Goal: Transaction & Acquisition: Purchase product/service

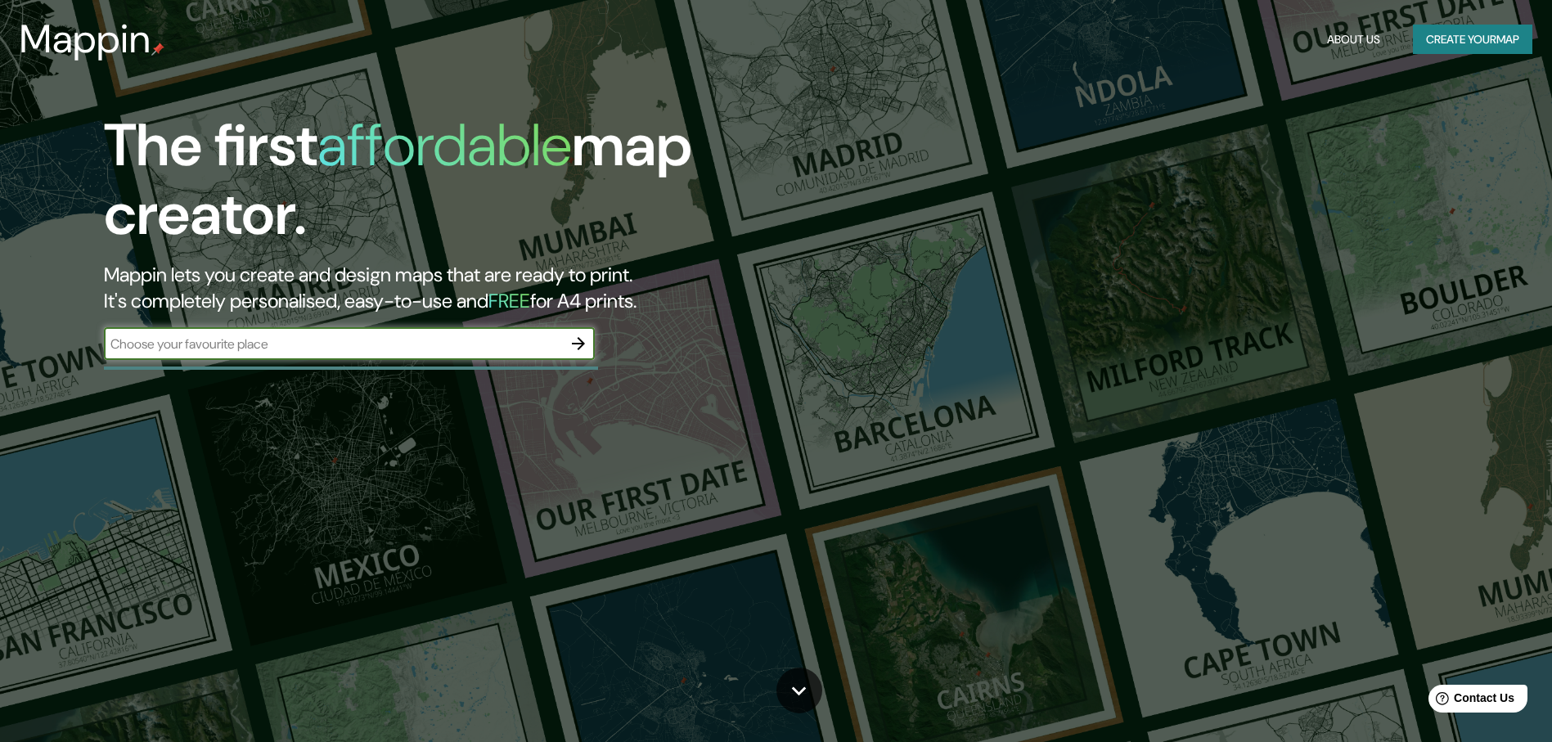
click at [358, 348] on input "text" at bounding box center [333, 344] width 458 height 19
type input "[GEOGRAPHIC_DATA]"
click at [584, 347] on icon "button" at bounding box center [579, 344] width 20 height 20
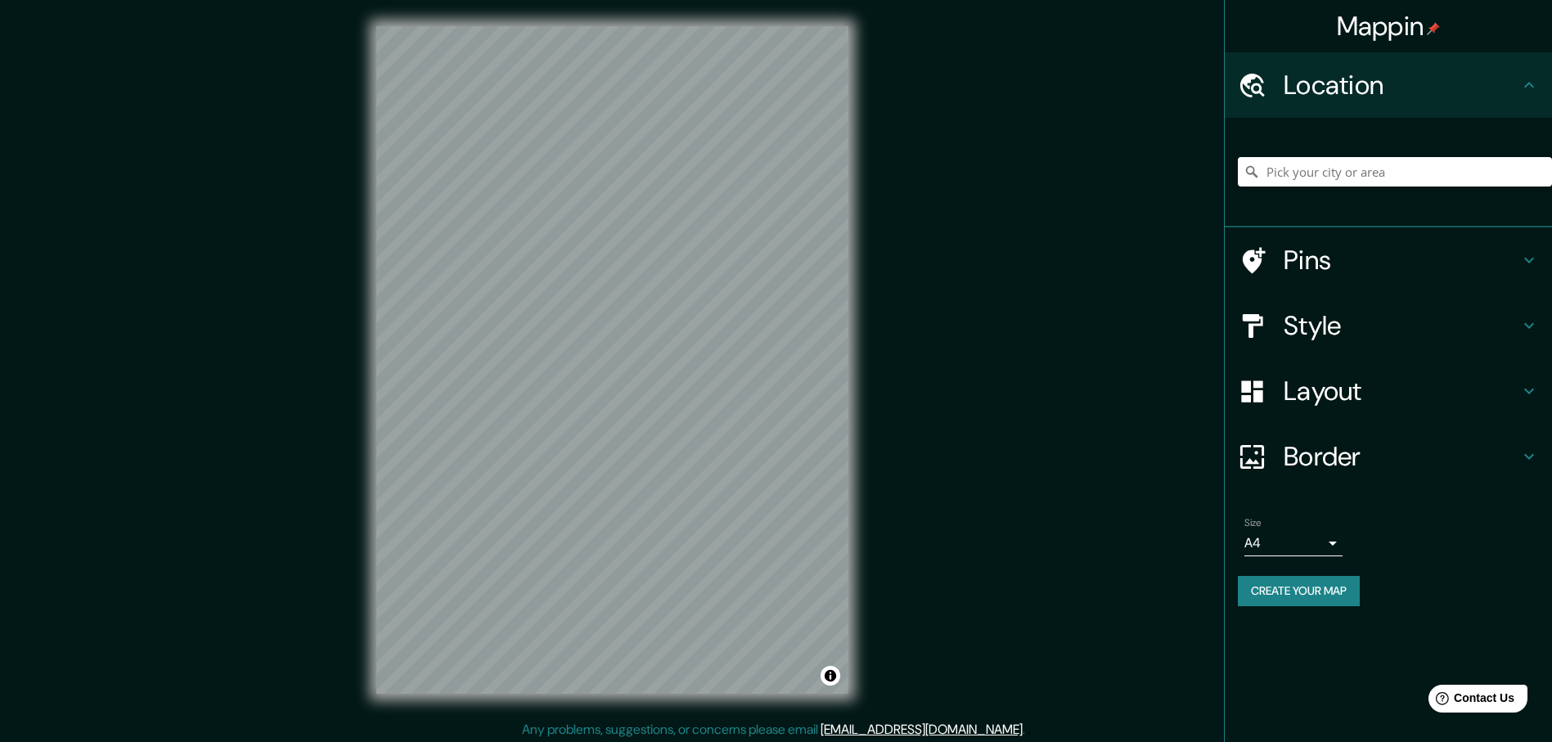
click at [1516, 316] on h4 "Style" at bounding box center [1402, 325] width 236 height 33
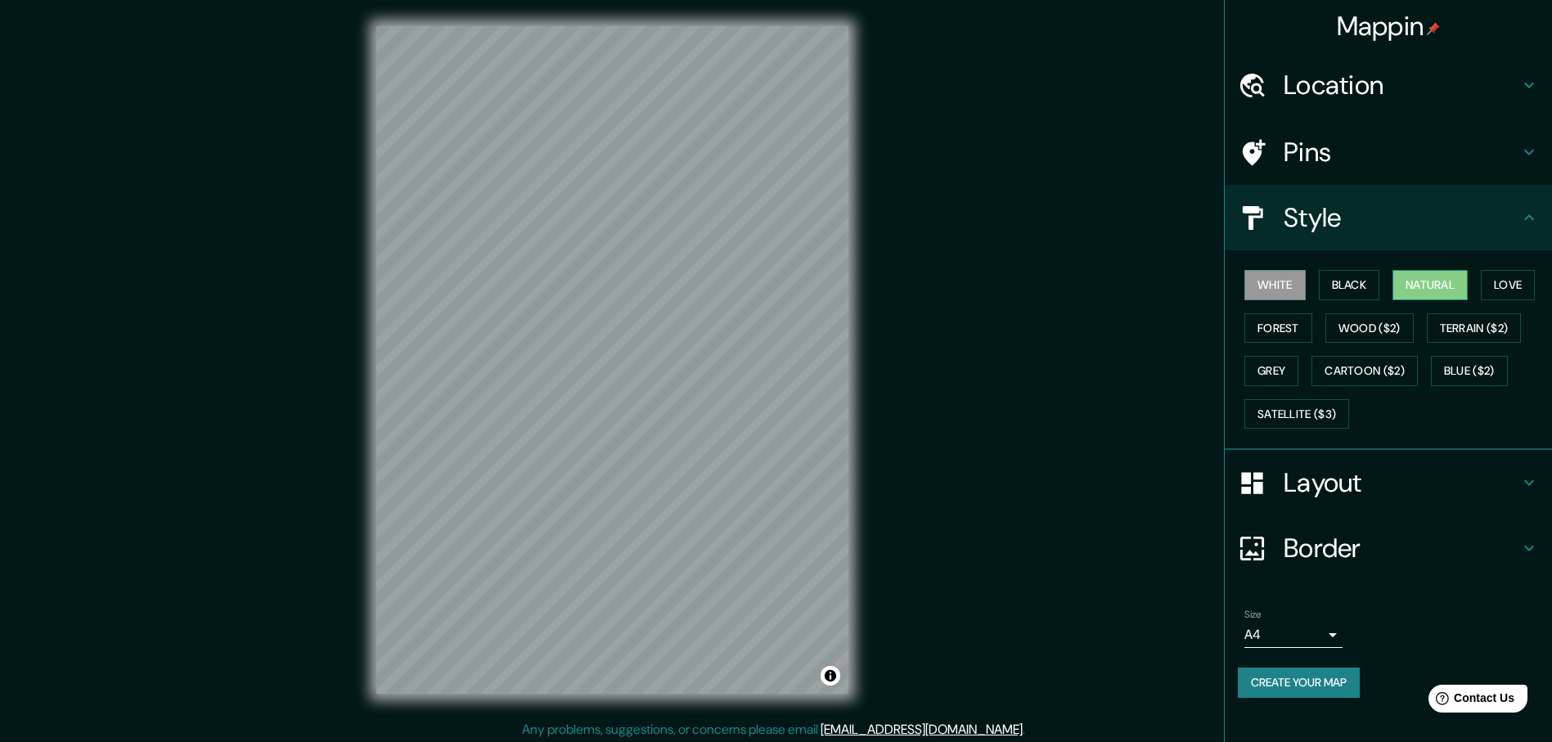
click at [1420, 290] on button "Natural" at bounding box center [1430, 285] width 75 height 30
click at [1511, 287] on button "Love" at bounding box center [1508, 285] width 54 height 30
click at [1280, 321] on button "Forest" at bounding box center [1278, 328] width 68 height 30
click at [1352, 322] on button "Wood ($2)" at bounding box center [1369, 328] width 88 height 30
click at [1276, 323] on button "Forest" at bounding box center [1278, 328] width 68 height 30
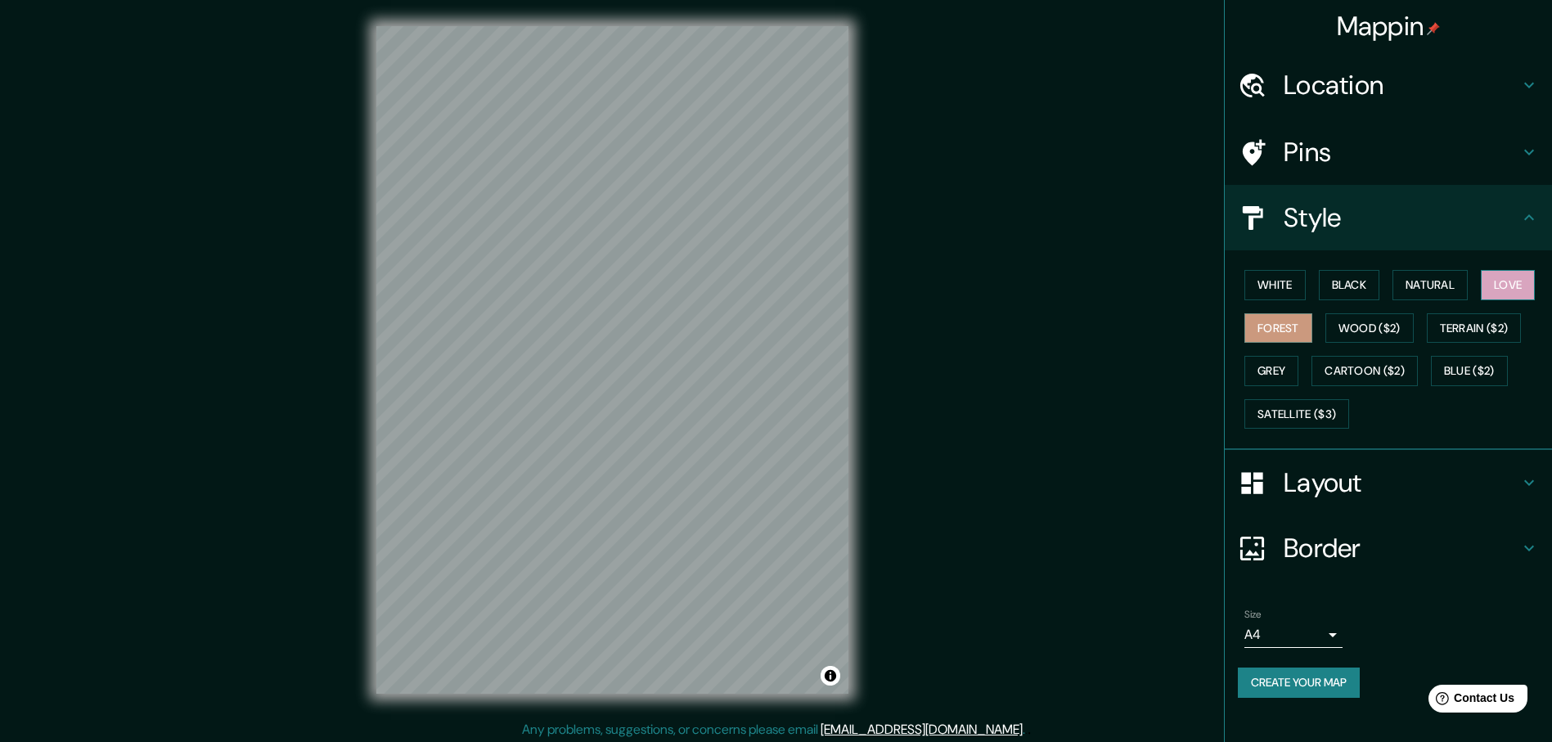
click at [1509, 299] on button "Love" at bounding box center [1508, 285] width 54 height 30
click at [1449, 497] on h4 "Layout" at bounding box center [1402, 482] width 236 height 33
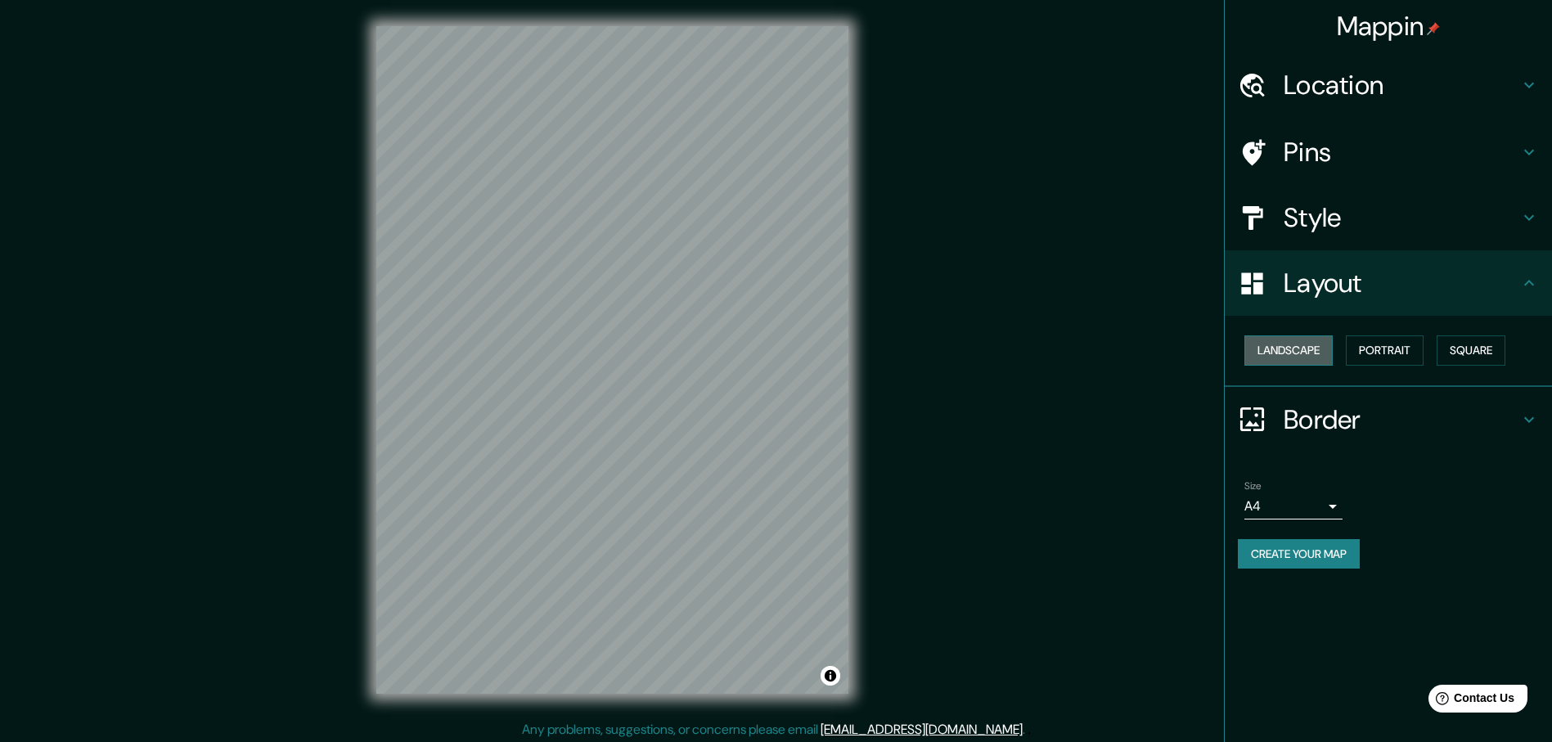
click at [1301, 349] on button "Landscape" at bounding box center [1288, 350] width 88 height 30
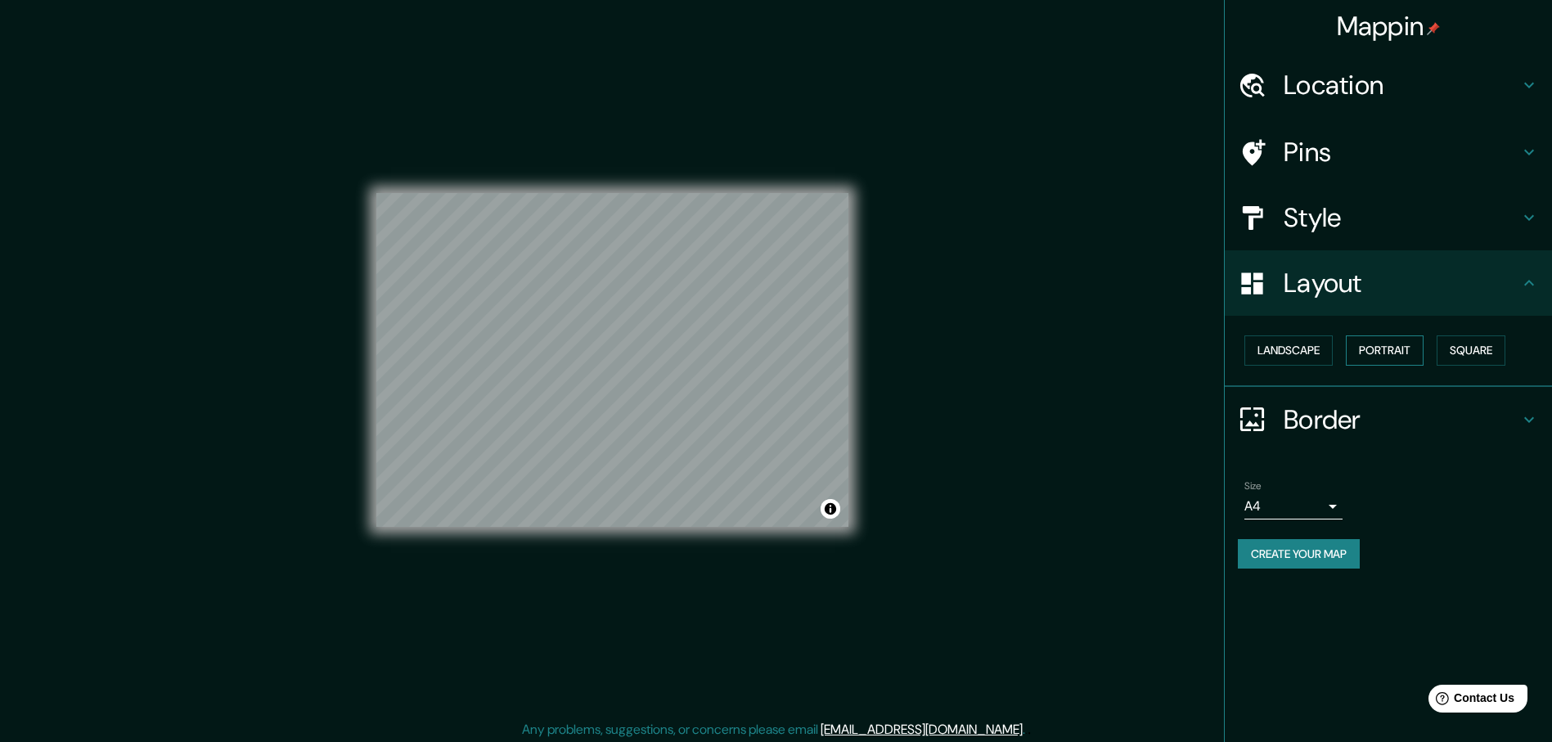
click at [1367, 348] on button "Portrait" at bounding box center [1385, 350] width 78 height 30
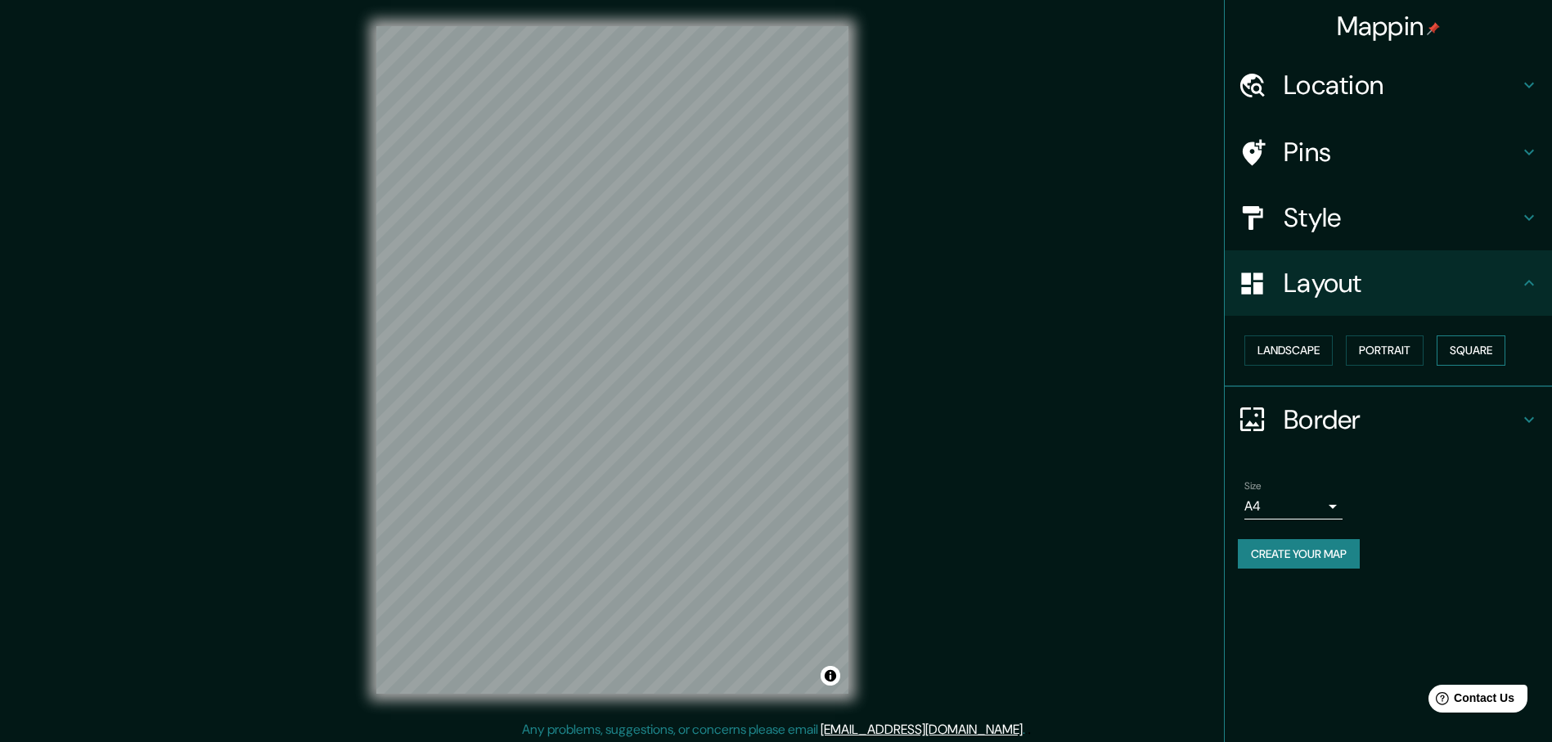
click at [1465, 347] on button "Square" at bounding box center [1471, 350] width 69 height 30
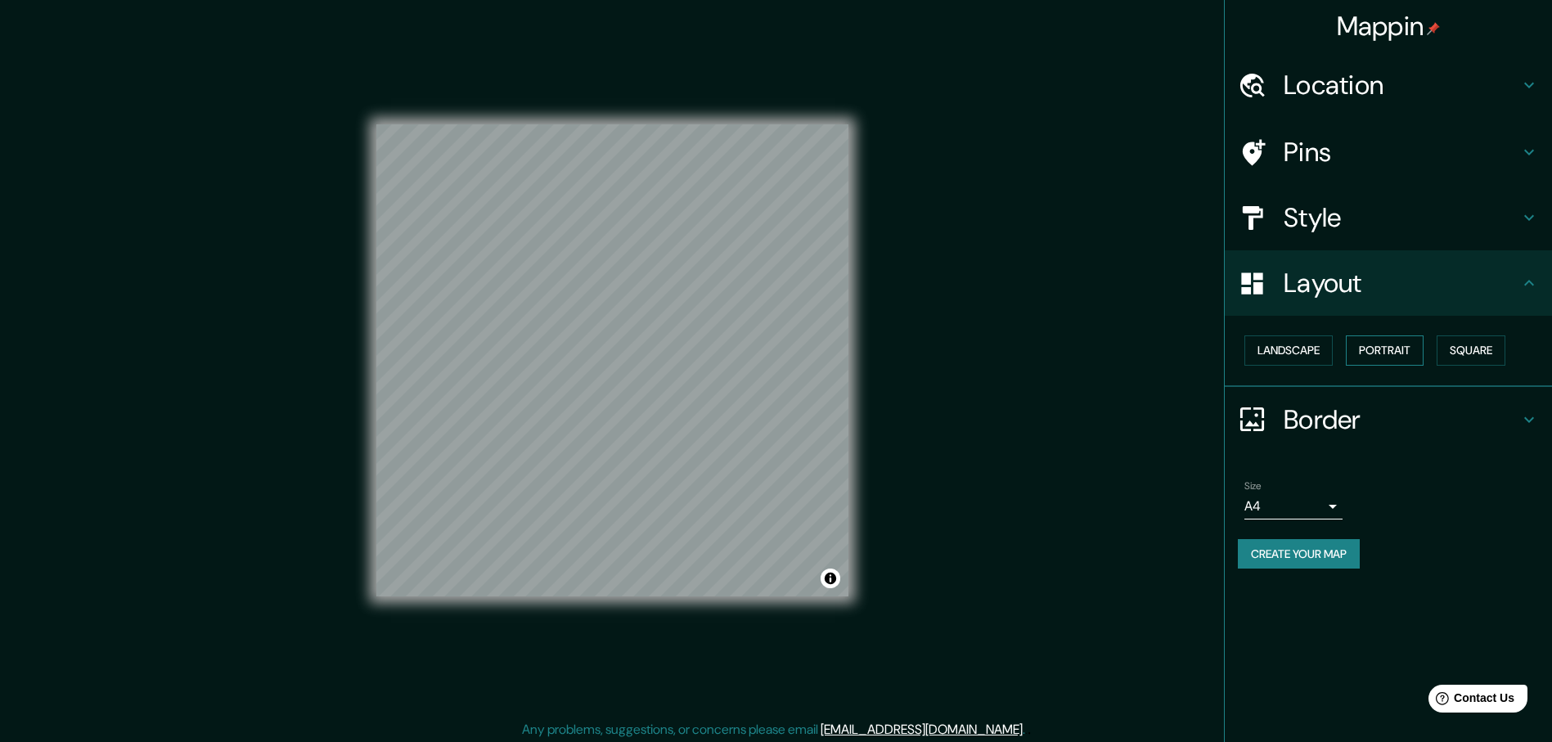
click at [1410, 349] on button "Portrait" at bounding box center [1385, 350] width 78 height 30
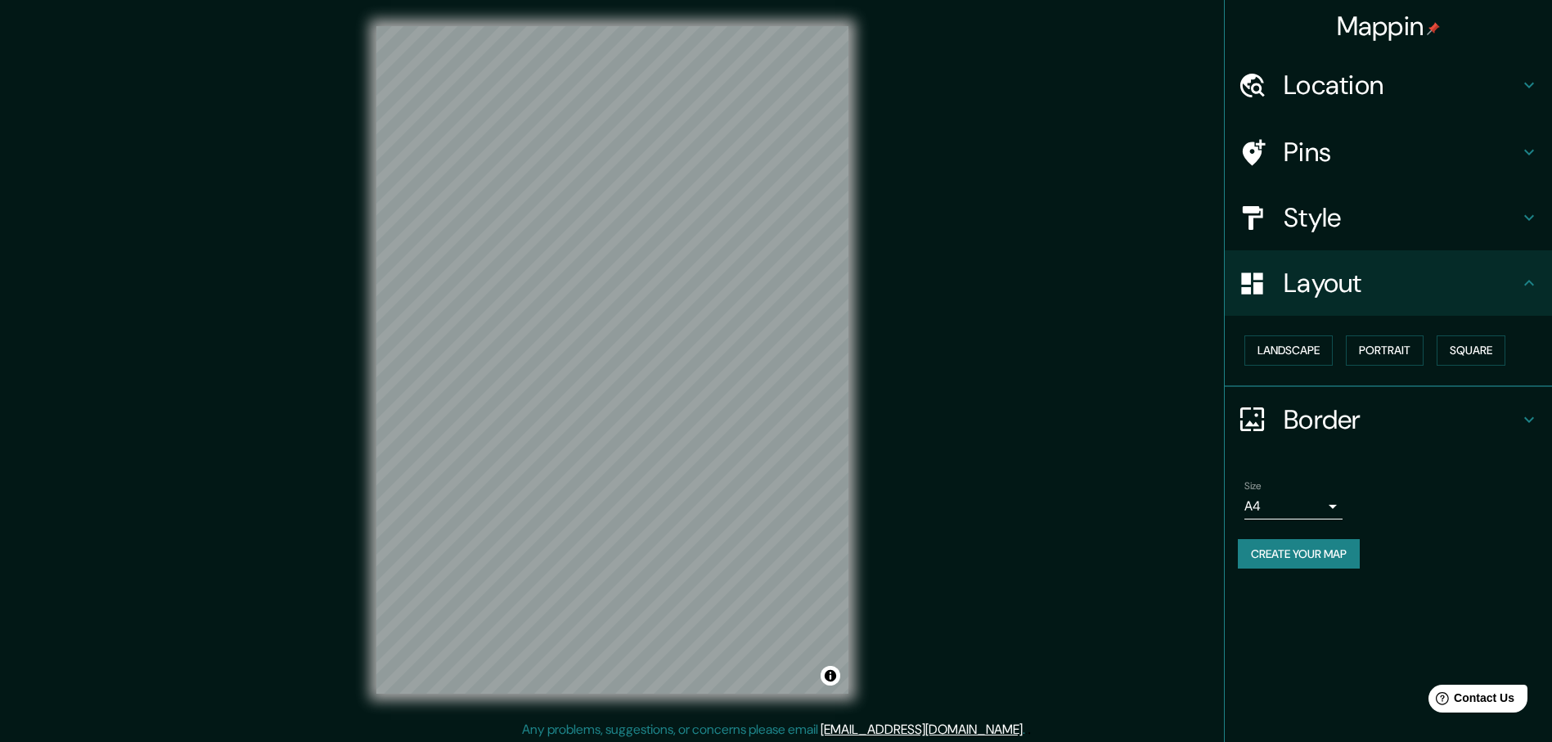
click at [1451, 156] on h4 "Pins" at bounding box center [1402, 152] width 236 height 33
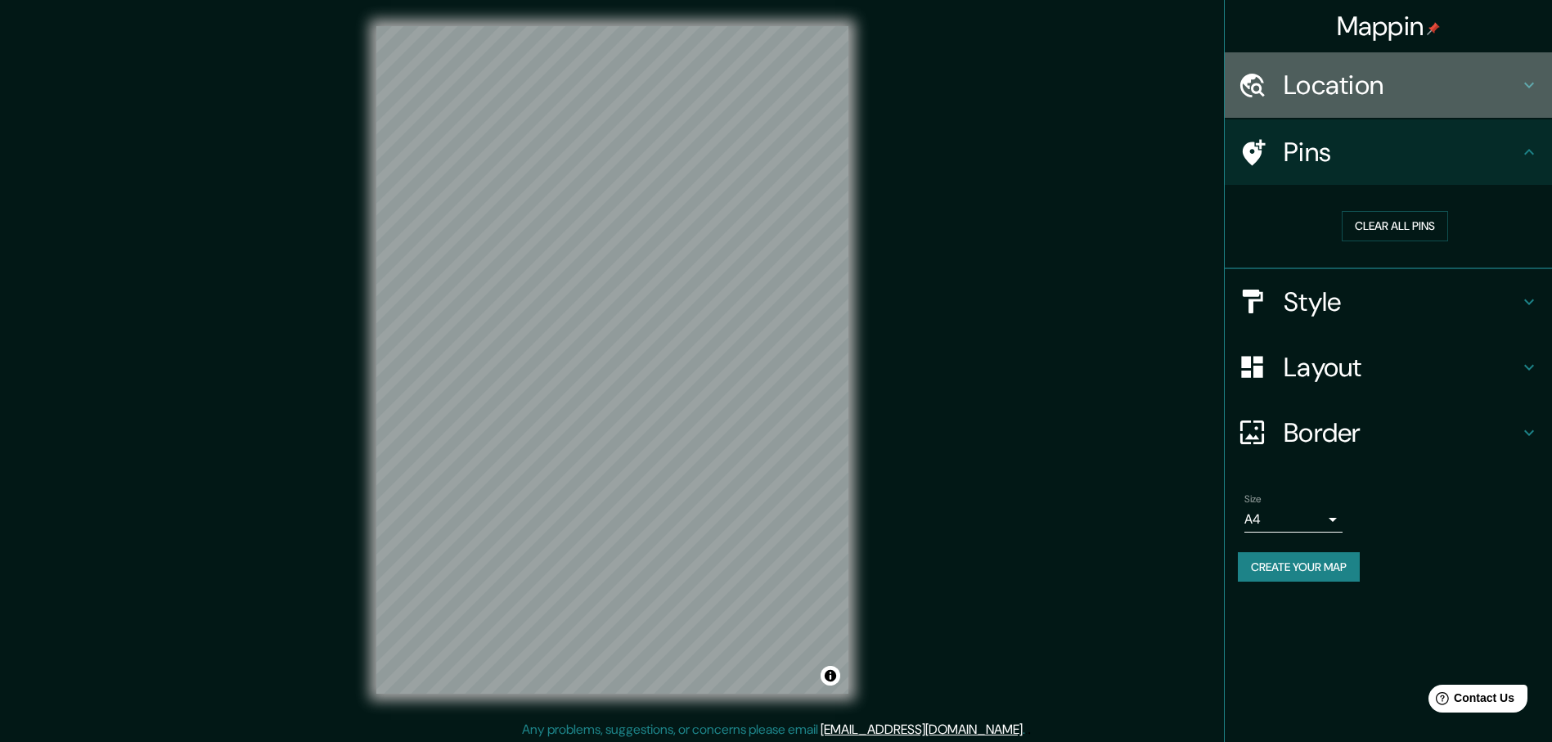
click at [1470, 94] on h4 "Location" at bounding box center [1402, 85] width 236 height 33
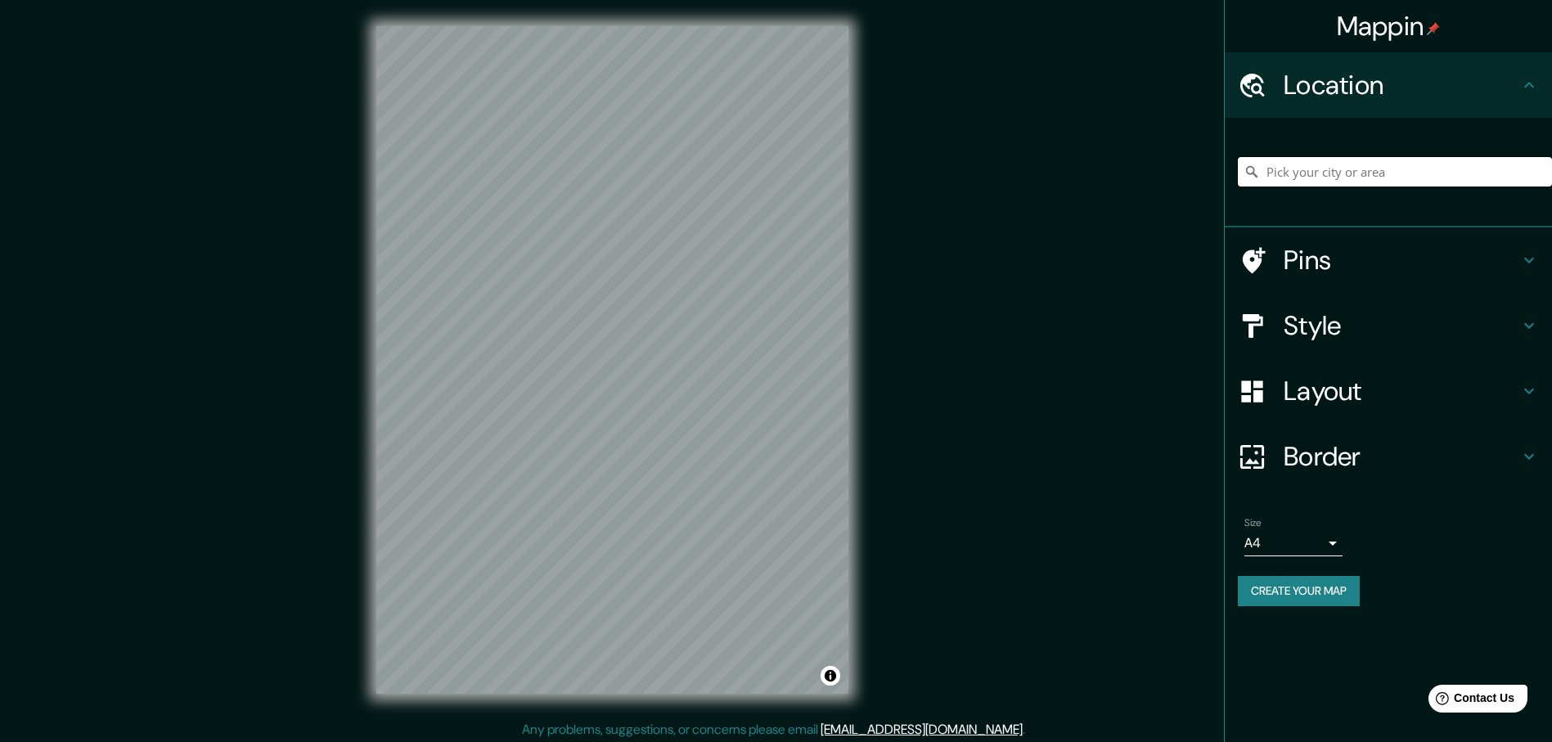
click at [1396, 169] on input "Pick your city or area" at bounding box center [1395, 171] width 314 height 29
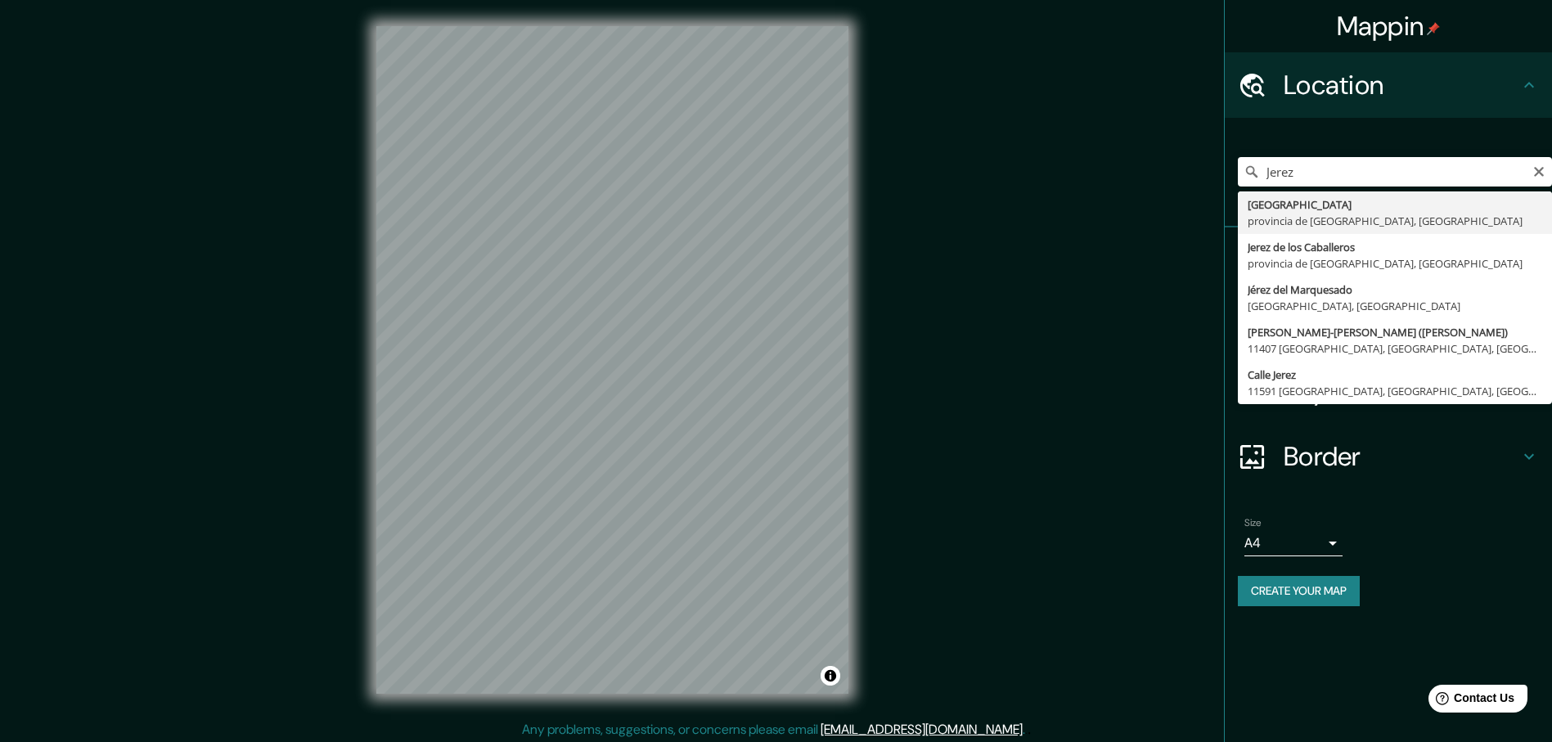
type input "[GEOGRAPHIC_DATA], provincia de [GEOGRAPHIC_DATA], [GEOGRAPHIC_DATA]"
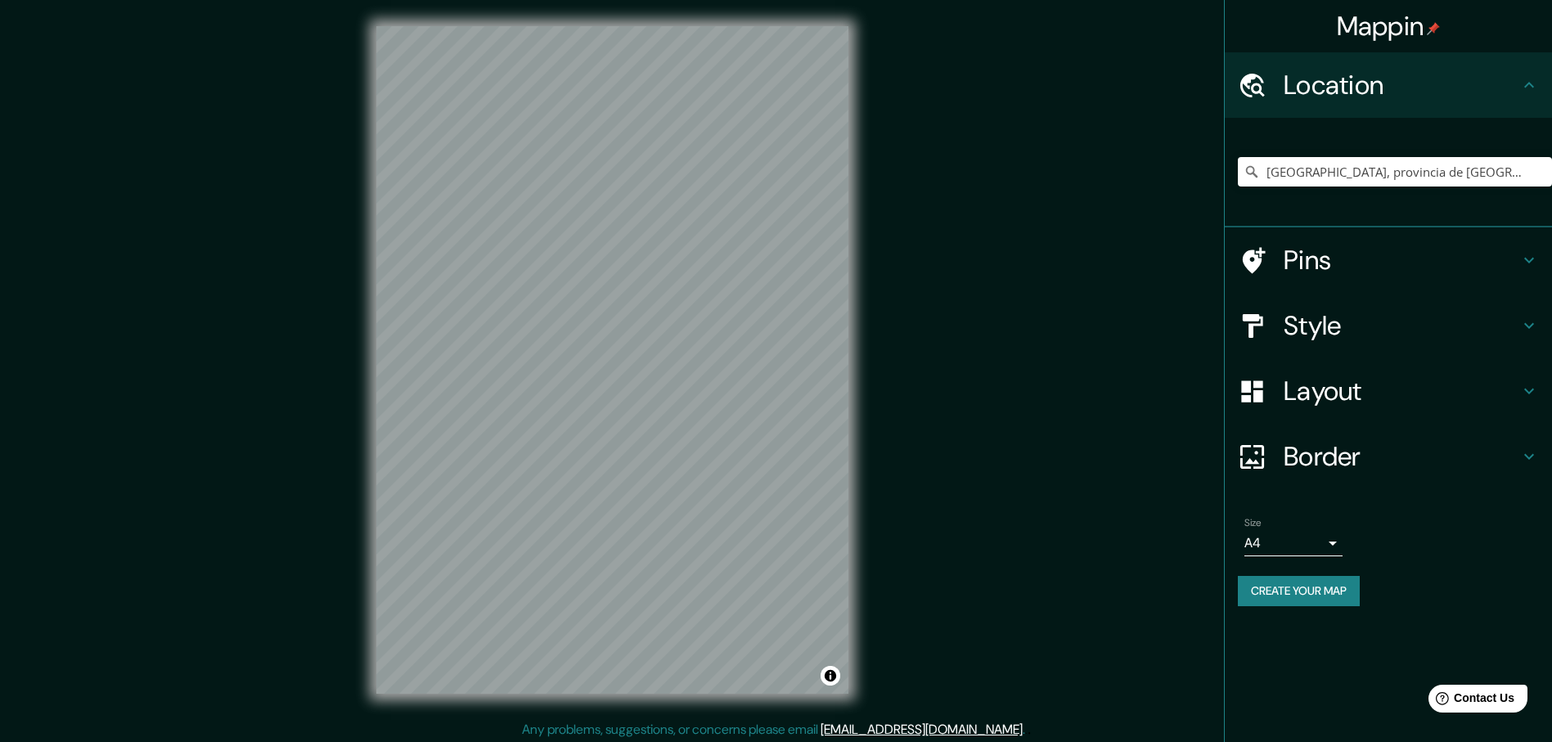
click at [1312, 459] on h4 "Border" at bounding box center [1402, 456] width 236 height 33
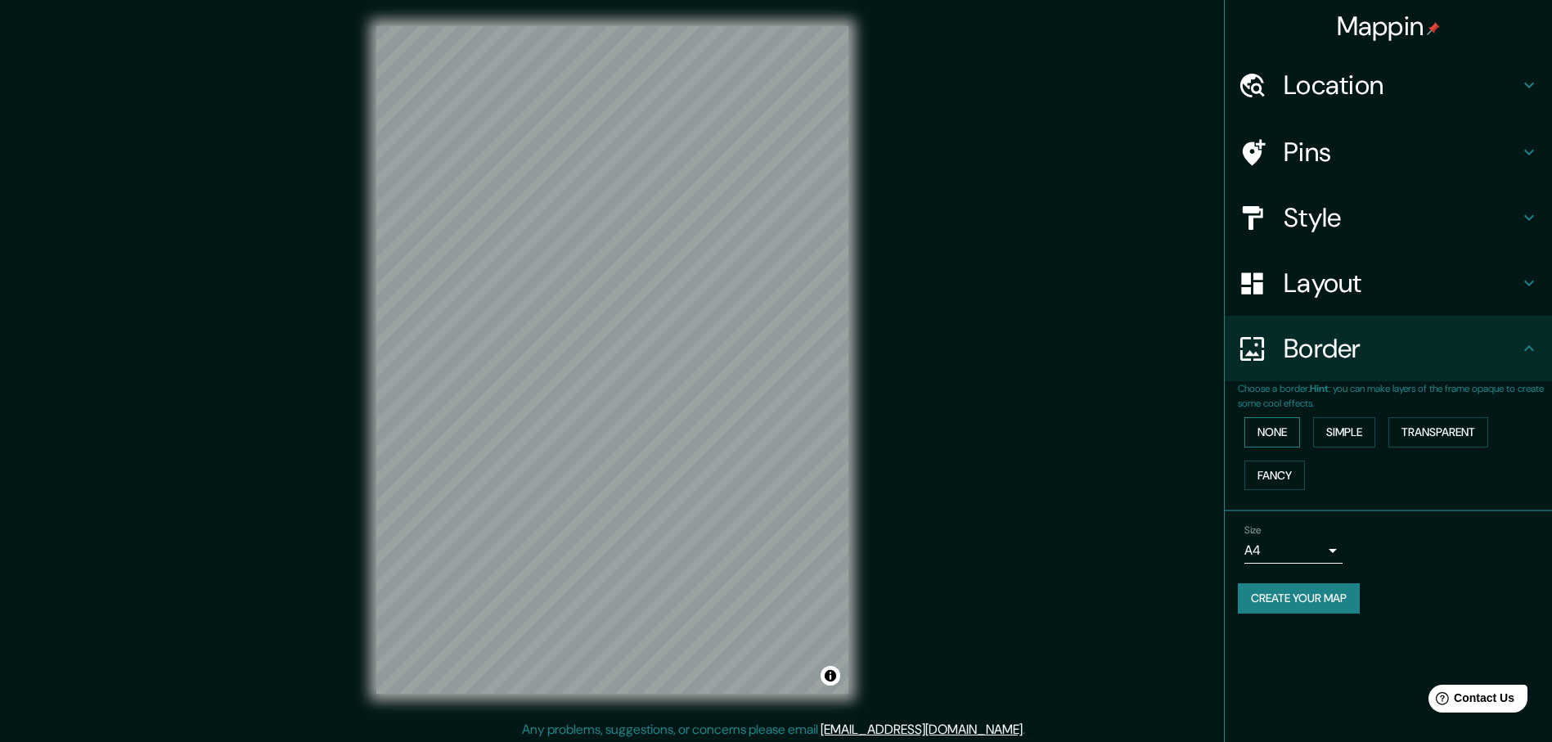
click at [1291, 434] on button "None" at bounding box center [1272, 432] width 56 height 30
click at [1352, 433] on button "Simple" at bounding box center [1344, 432] width 62 height 30
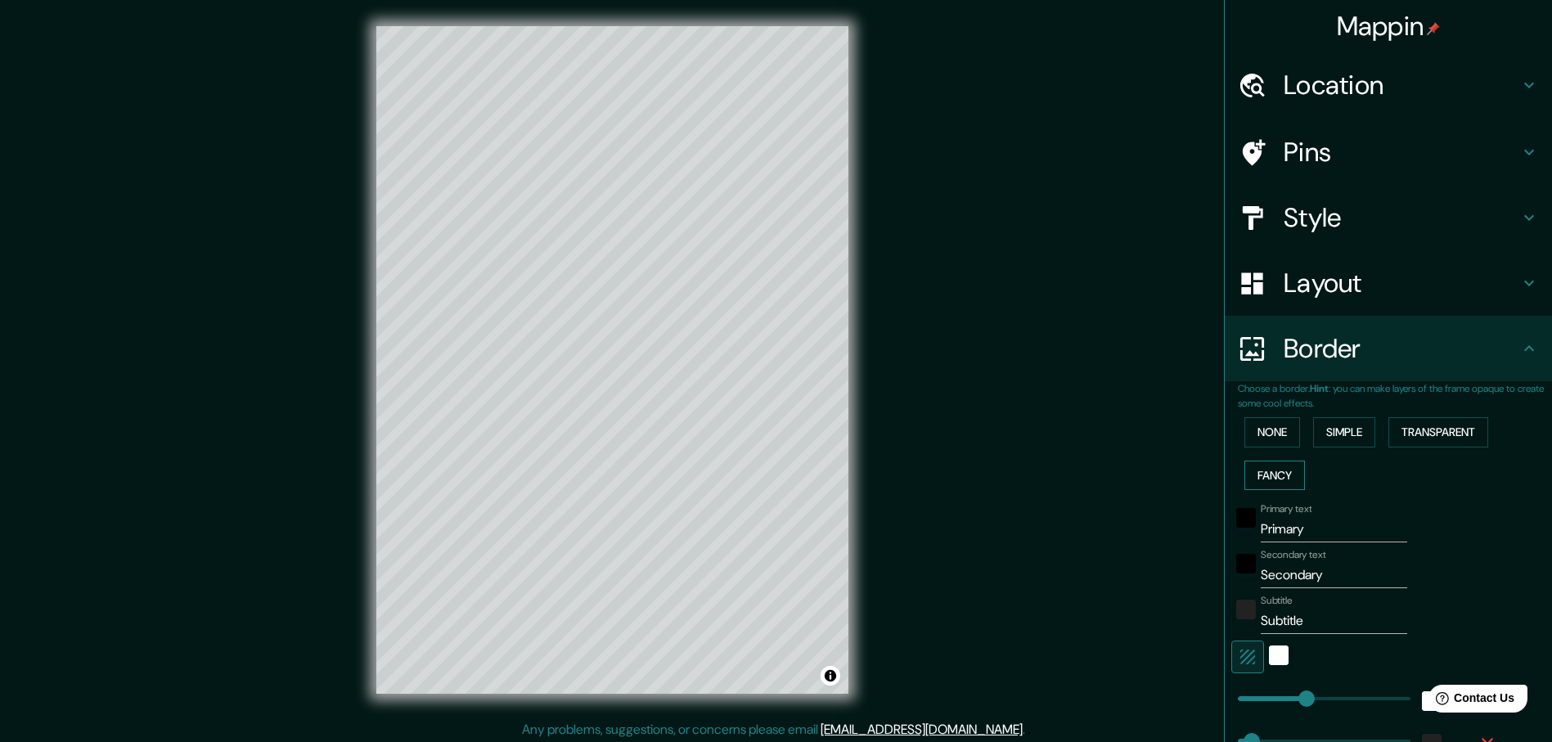
click at [1279, 479] on button "Fancy" at bounding box center [1274, 476] width 61 height 30
click at [1273, 440] on button "None" at bounding box center [1272, 432] width 56 height 30
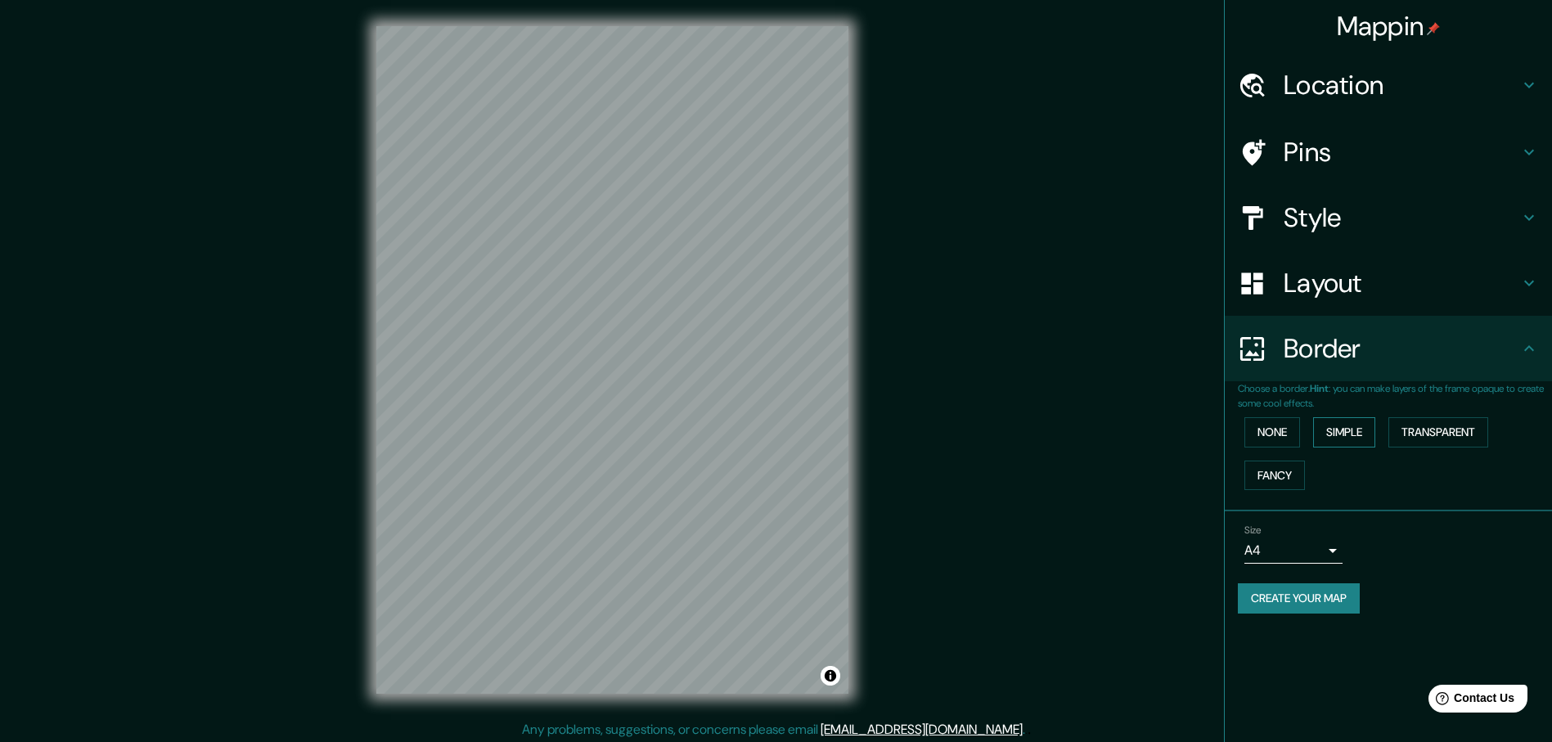
click at [1343, 430] on button "Simple" at bounding box center [1344, 432] width 62 height 30
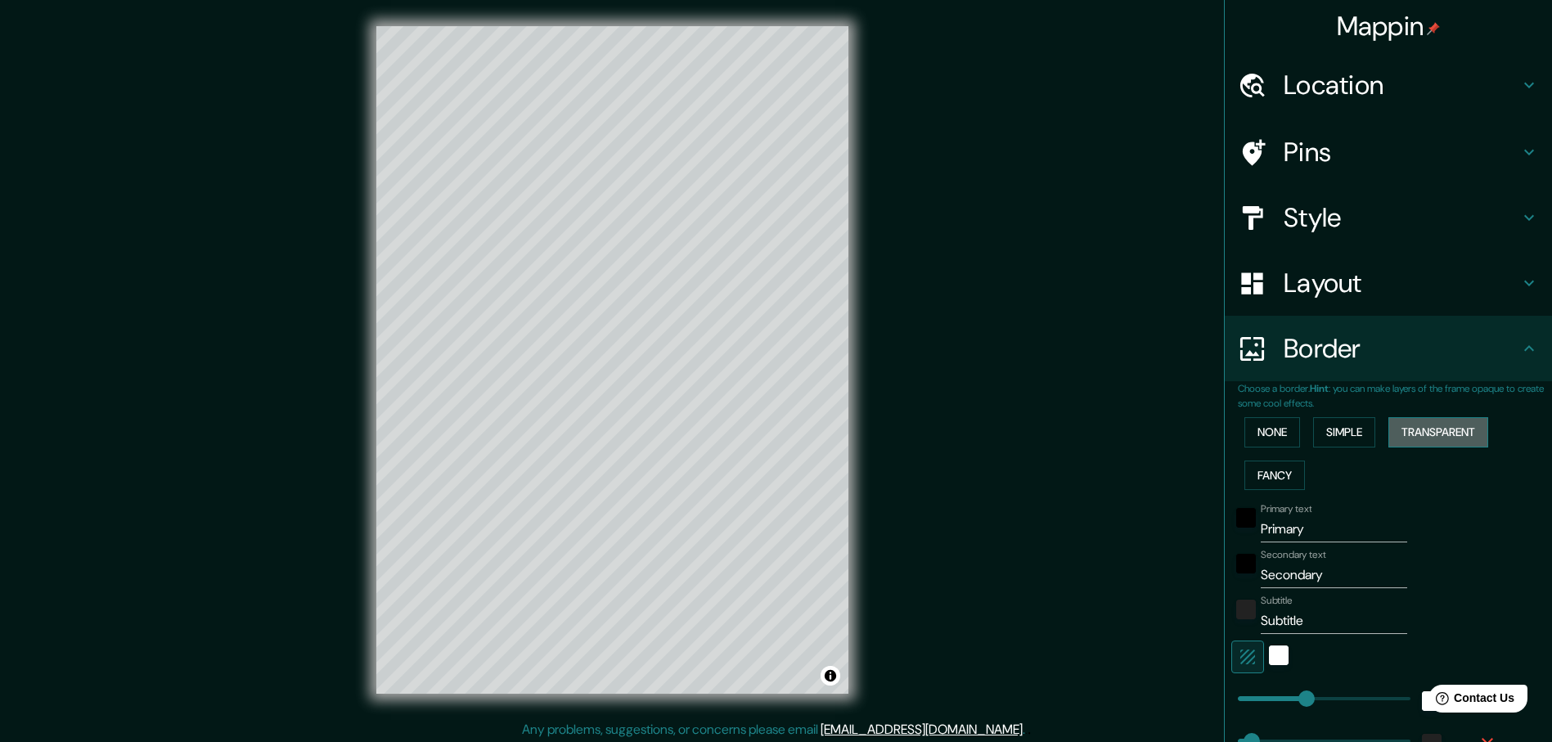
click at [1447, 425] on button "Transparent" at bounding box center [1438, 432] width 100 height 30
click at [1274, 472] on button "Fancy" at bounding box center [1274, 476] width 61 height 30
